Goal: Find contact information: Find contact information

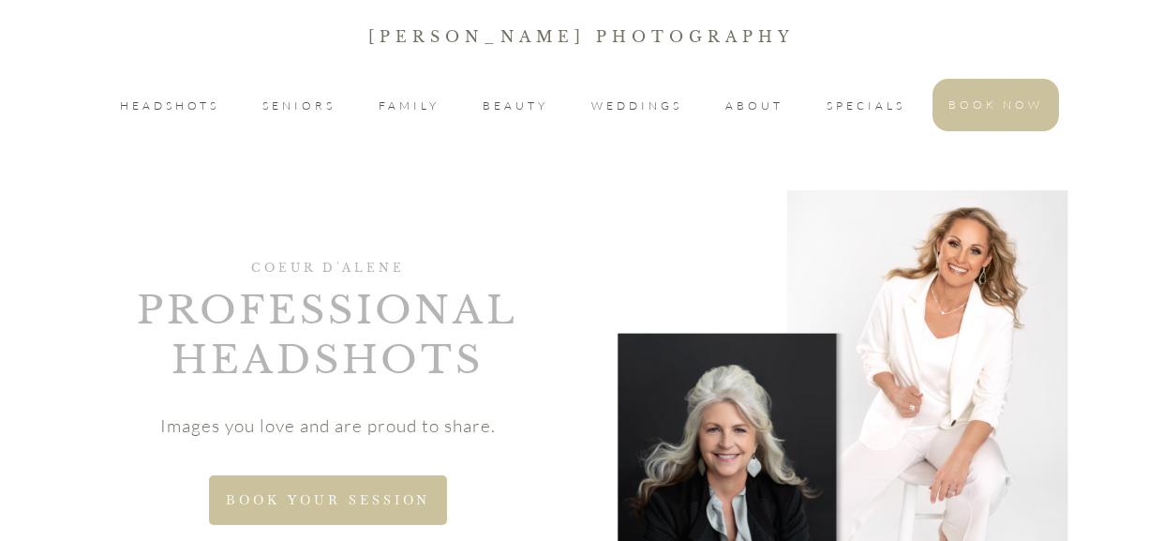
scroll to position [167, 0]
